Goal: Transaction & Acquisition: Purchase product/service

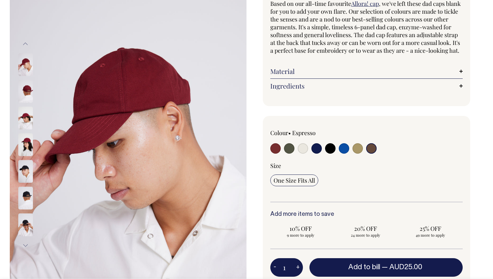
scroll to position [67, 0]
click at [372, 153] on input "radio" at bounding box center [371, 148] width 10 height 10
click at [368, 153] on input "radio" at bounding box center [371, 148] width 10 height 10
click at [355, 153] on input "radio" at bounding box center [357, 148] width 10 height 10
radio input "true"
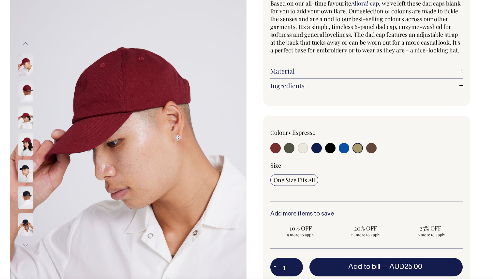
radio input "true"
select select "Washed Khaki"
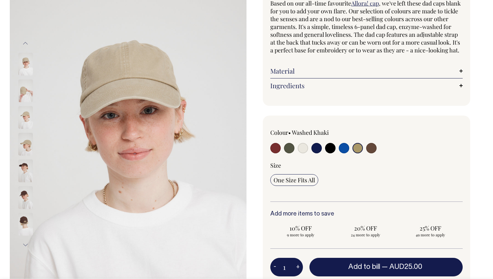
click at [371, 153] on input "radio" at bounding box center [371, 148] width 10 height 10
radio input "true"
select select "Espresso"
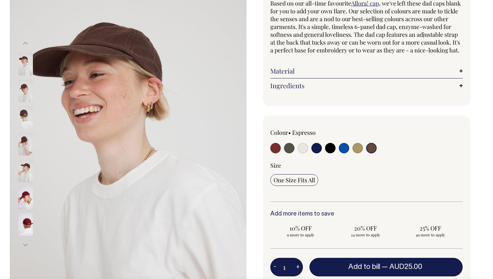
click at [24, 94] on img at bounding box center [25, 91] width 15 height 23
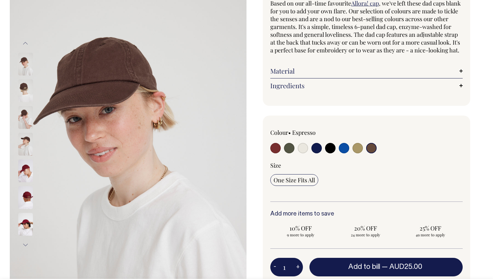
click at [21, 104] on div at bounding box center [34, 117] width 33 height 27
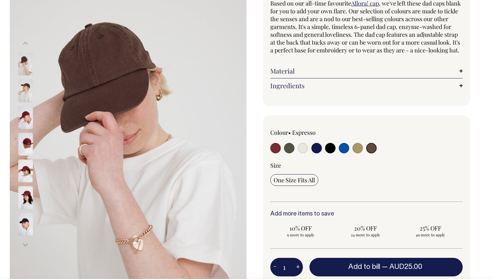
click at [360, 153] on input "radio" at bounding box center [357, 148] width 10 height 10
radio input "true"
select select "Washed Khaki"
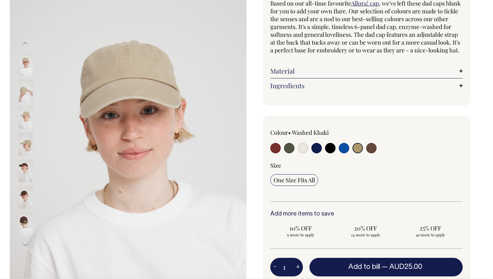
click at [273, 153] on input "radio" at bounding box center [275, 148] width 10 height 10
radio input "true"
select select "Burgundy"
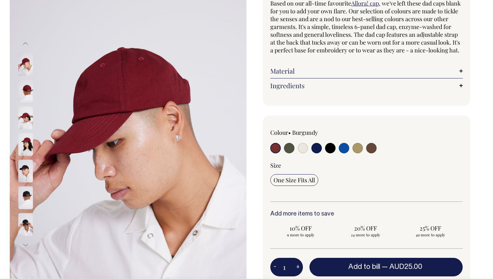
click at [290, 153] on input "radio" at bounding box center [289, 148] width 10 height 10
radio input "true"
select select "Olive"
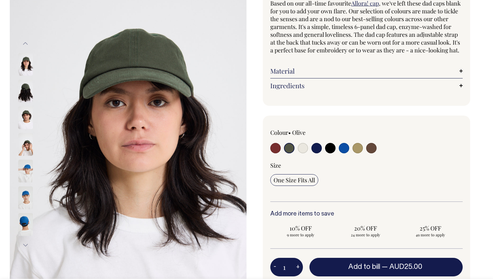
click at [301, 153] on input "radio" at bounding box center [302, 148] width 10 height 10
radio input "true"
select select "Natural"
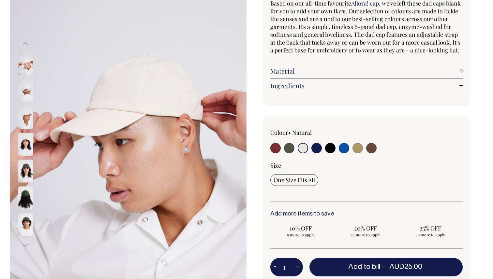
click at [318, 153] on input "radio" at bounding box center [316, 148] width 10 height 10
radio input "true"
select select "Dark Navy"
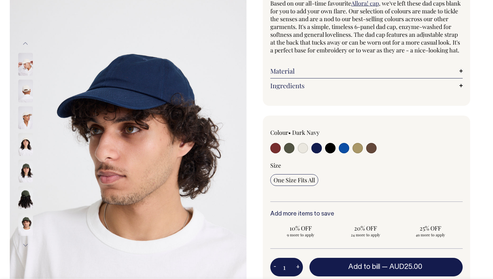
click at [336, 155] on div at bounding box center [308, 149] width 77 height 12
click at [331, 153] on input "radio" at bounding box center [330, 148] width 10 height 10
radio input "true"
select select "Black"
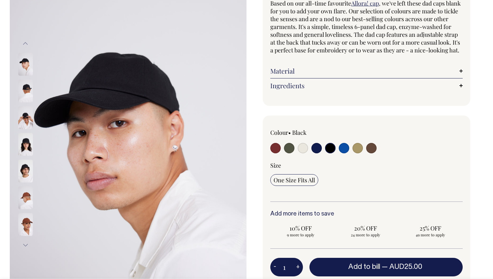
click at [345, 153] on input "radio" at bounding box center [344, 148] width 10 height 10
radio input "true"
select select "Worker Blue"
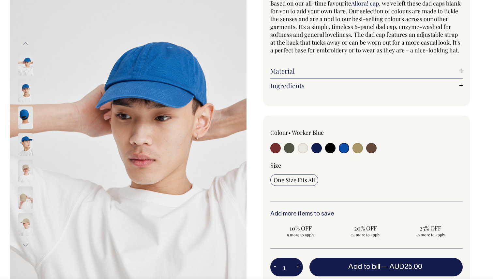
click at [358, 153] on input "radio" at bounding box center [357, 148] width 10 height 10
radio input "true"
select select "Washed Khaki"
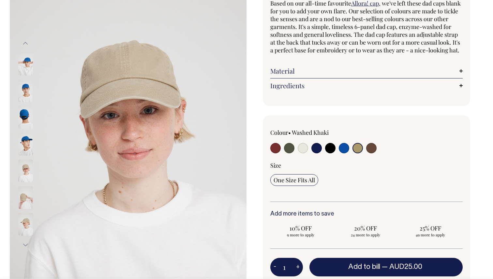
click at [371, 153] on input "radio" at bounding box center [371, 148] width 10 height 10
radio input "true"
select select "Espresso"
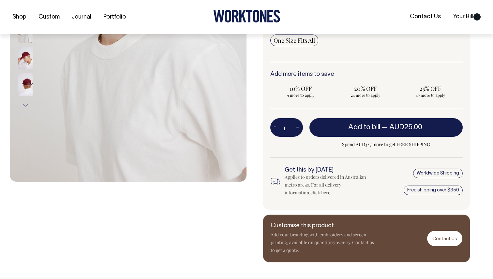
scroll to position [207, 0]
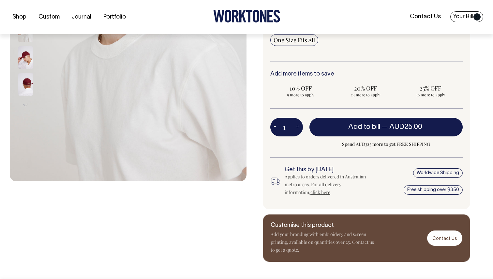
click at [461, 12] on link "Your Bill 1" at bounding box center [466, 16] width 33 height 11
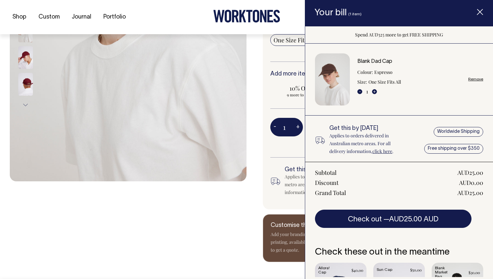
click at [179, 140] on img at bounding box center [128, 4] width 237 height 355
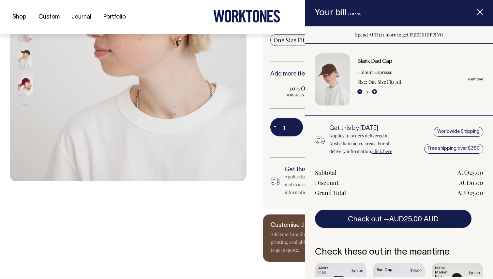
click at [257, 166] on div "Blank Dad Cap Based on our all-time favourite Allora! cap , we've left these da…" at bounding box center [364, 46] width 237 height 432
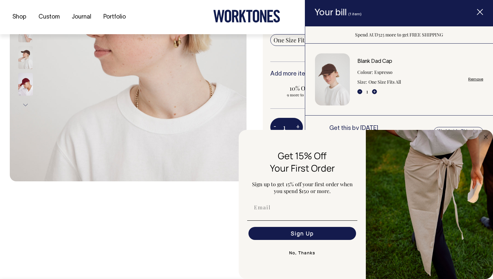
click at [475, 15] on span "Item added to your cart" at bounding box center [480, 13] width 26 height 28
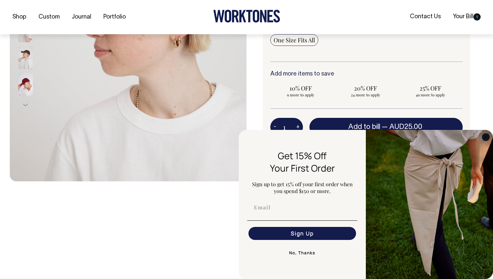
click at [486, 136] on icon "Close dialog" at bounding box center [485, 137] width 3 height 3
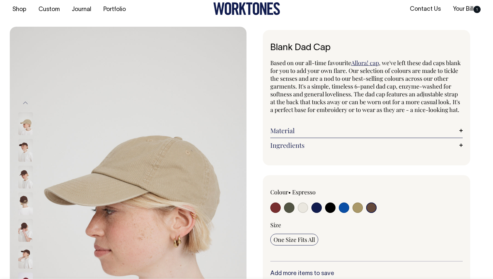
scroll to position [7, 0]
click at [372, 212] on input "radio" at bounding box center [371, 208] width 10 height 10
click at [371, 213] on input "radio" at bounding box center [371, 208] width 10 height 10
click at [362, 213] on input "radio" at bounding box center [357, 208] width 10 height 10
radio input "true"
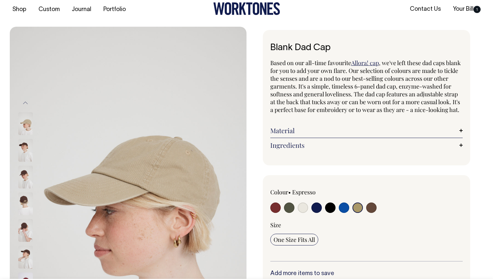
radio input "true"
select select "Washed Khaki"
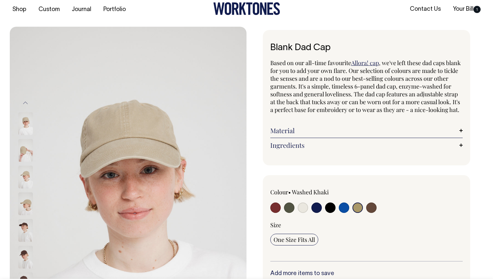
click at [371, 213] on input "radio" at bounding box center [371, 208] width 10 height 10
radio input "true"
select select "Espresso"
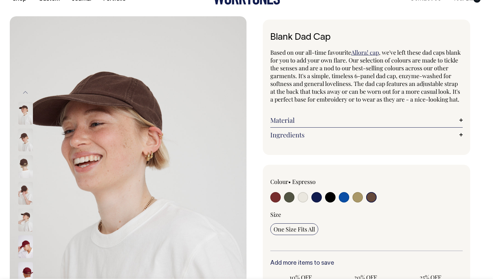
scroll to position [18, 0]
click at [21, 147] on img at bounding box center [25, 139] width 15 height 23
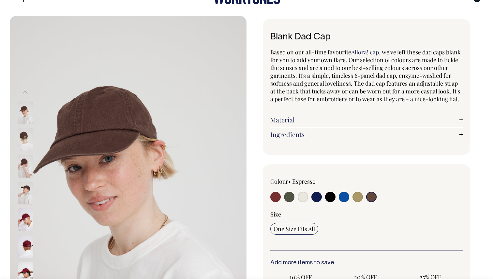
click at [328, 202] on input "radio" at bounding box center [330, 197] width 10 height 10
radio input "true"
select select "Black"
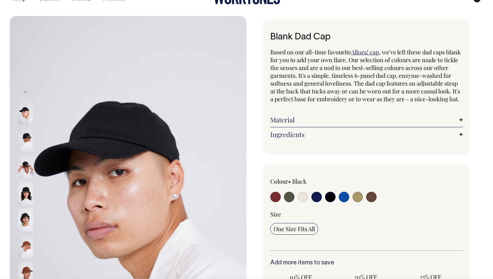
click at [27, 196] on img at bounding box center [25, 193] width 15 height 23
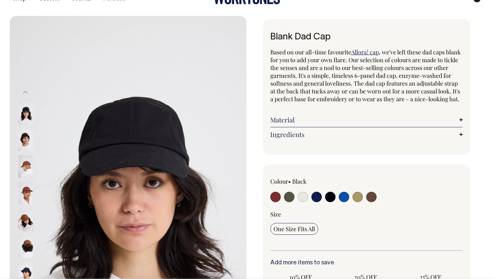
click at [25, 197] on img at bounding box center [25, 193] width 15 height 23
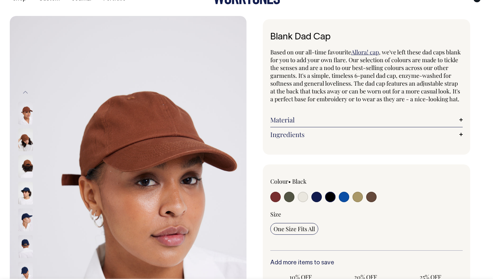
click at [26, 209] on img at bounding box center [25, 220] width 15 height 23
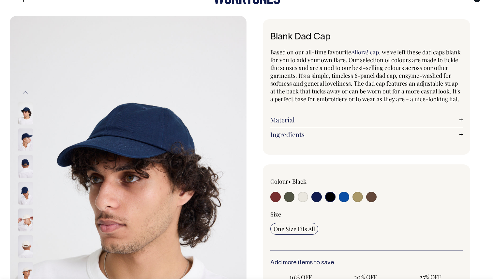
click at [26, 97] on button "Previous" at bounding box center [26, 92] width 10 height 15
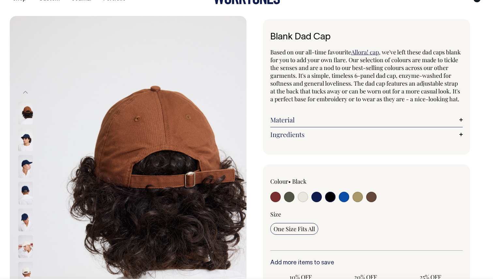
click at [26, 97] on button "Previous" at bounding box center [26, 92] width 10 height 15
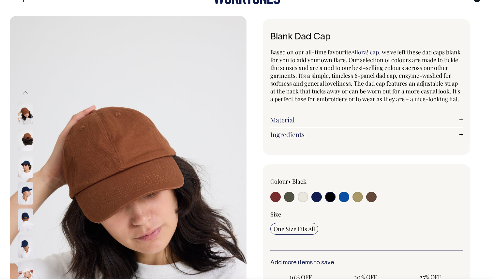
click at [25, 100] on div at bounding box center [34, 113] width 33 height 27
click at [23, 137] on img at bounding box center [25, 139] width 15 height 23
